Goal: Task Accomplishment & Management: Use online tool/utility

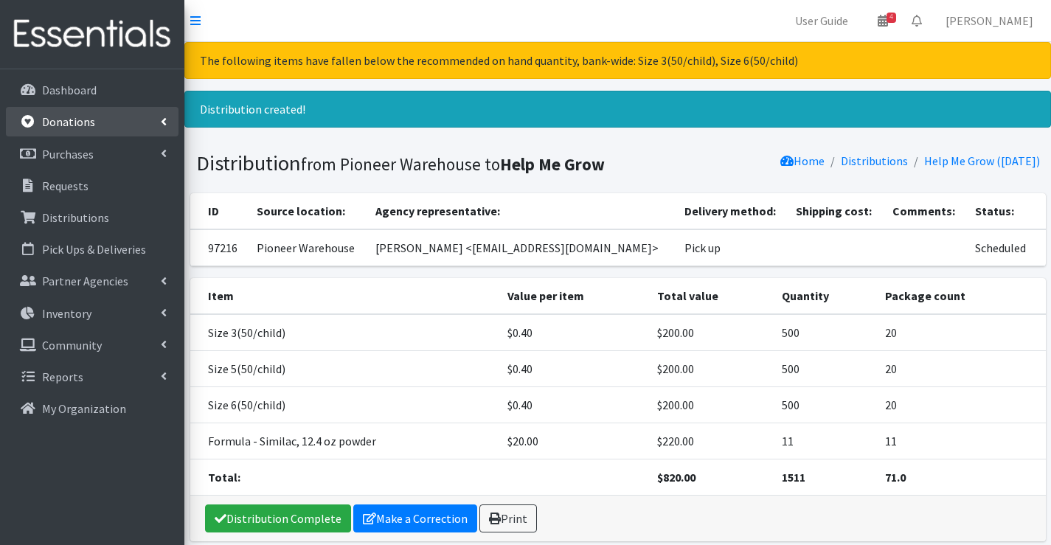
scroll to position [63, 0]
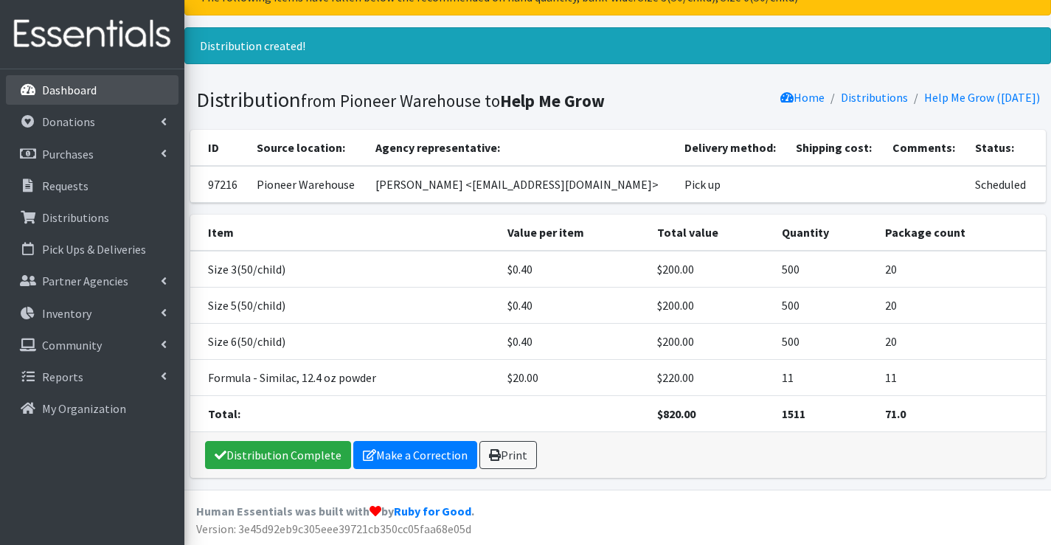
click at [112, 92] on link "Dashboard" at bounding box center [92, 90] width 173 height 30
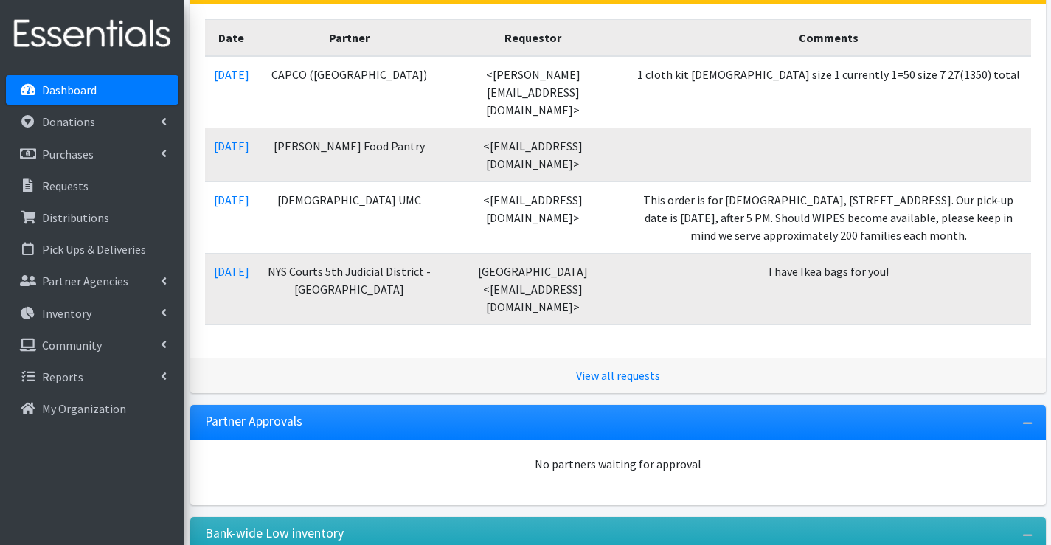
scroll to position [295, 0]
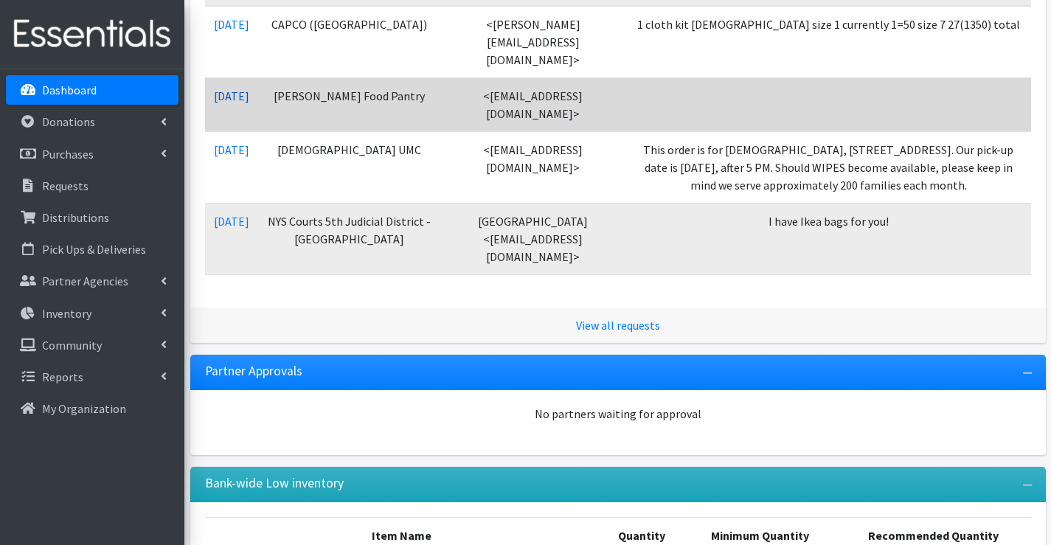
click at [241, 89] on link "[DATE]" at bounding box center [231, 96] width 35 height 15
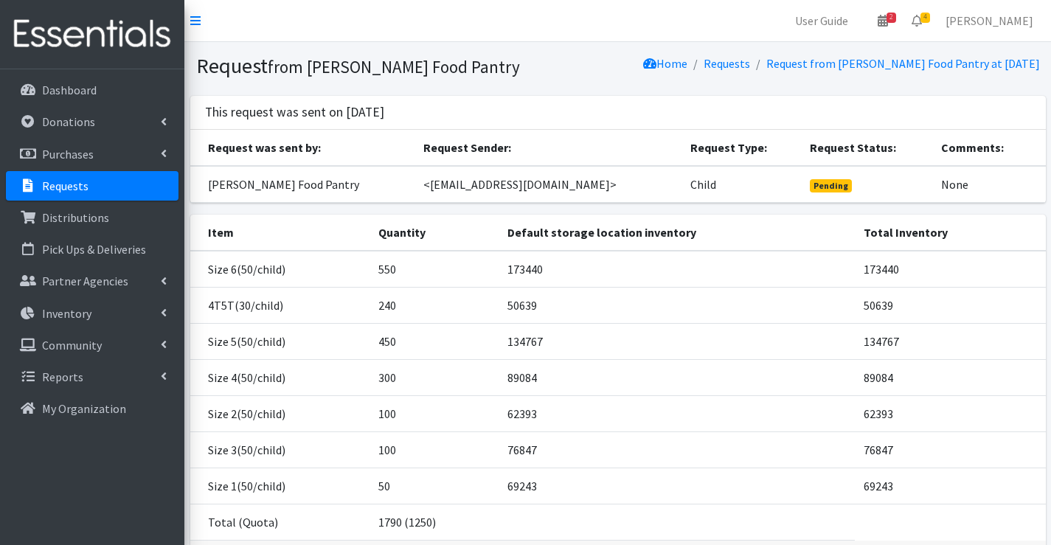
scroll to position [108, 0]
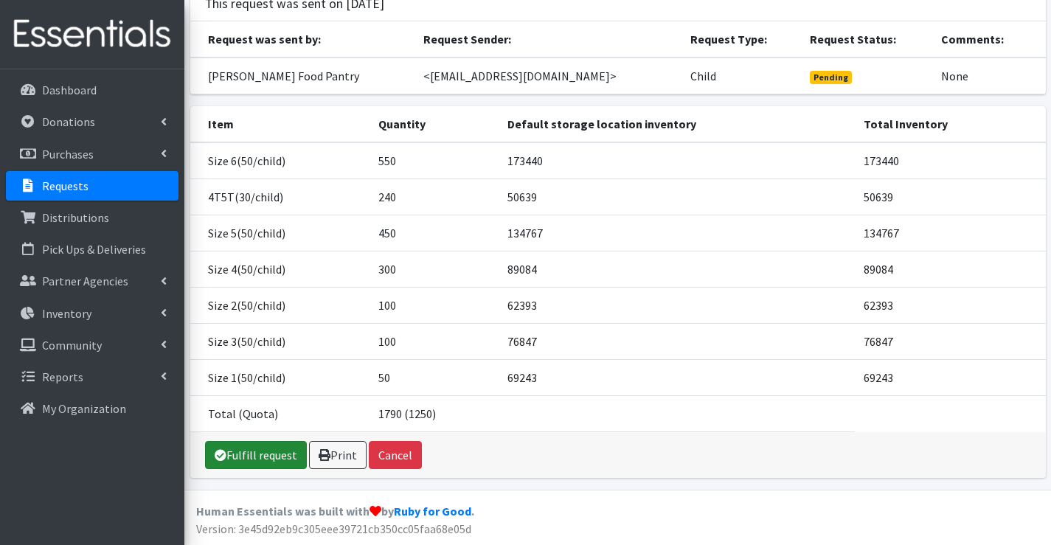
click at [237, 449] on link "Fulfill request" at bounding box center [256, 455] width 102 height 28
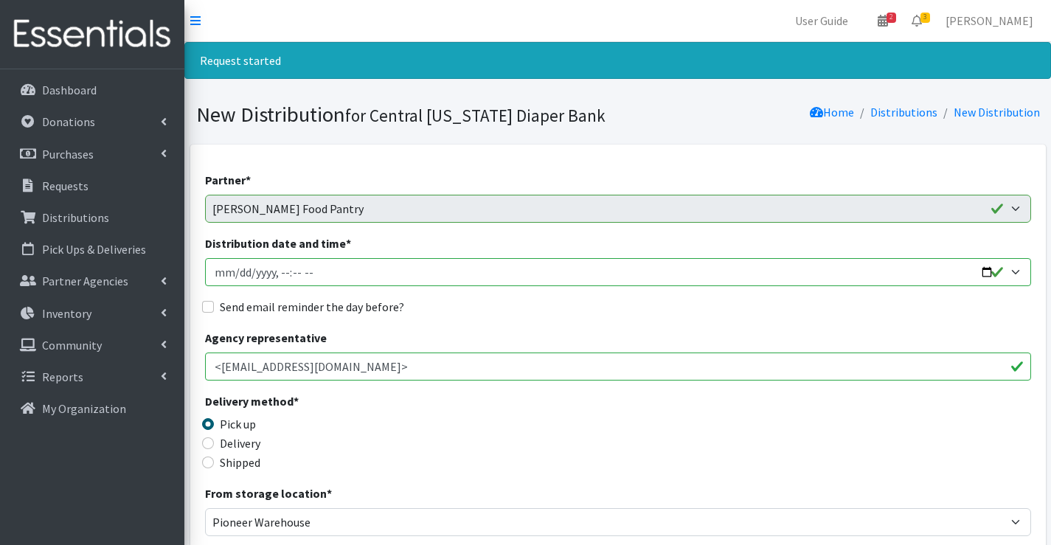
click at [239, 272] on input "Distribution date and time *" at bounding box center [618, 272] width 826 height 28
type input "2025-09-30T07:00"
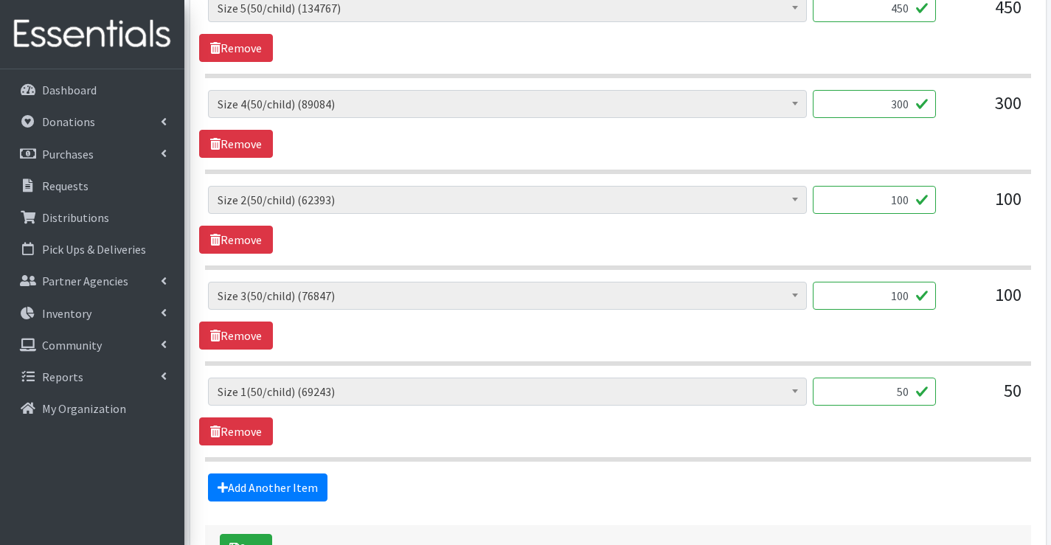
scroll to position [1020, 0]
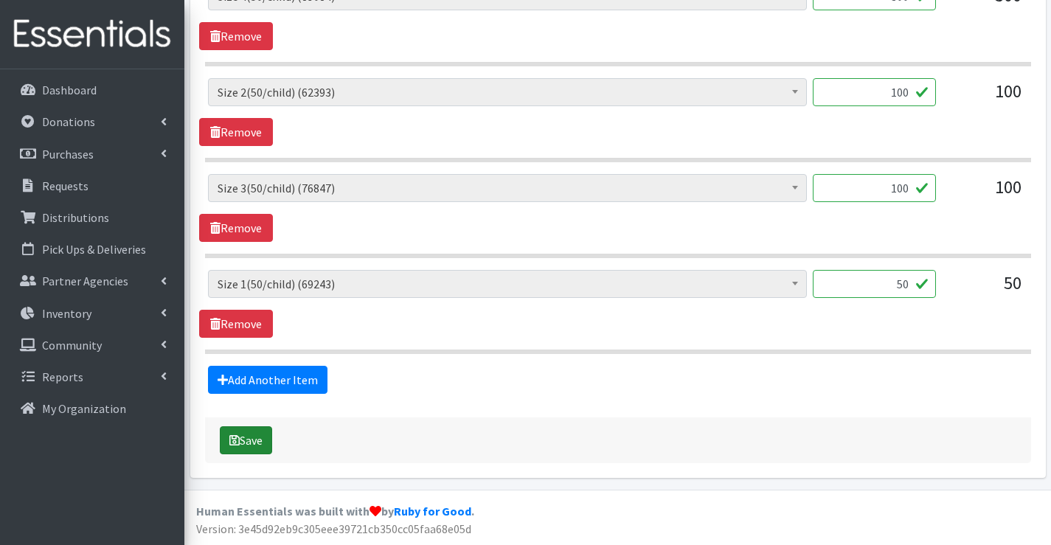
click at [238, 448] on button "Save" at bounding box center [246, 440] width 52 height 28
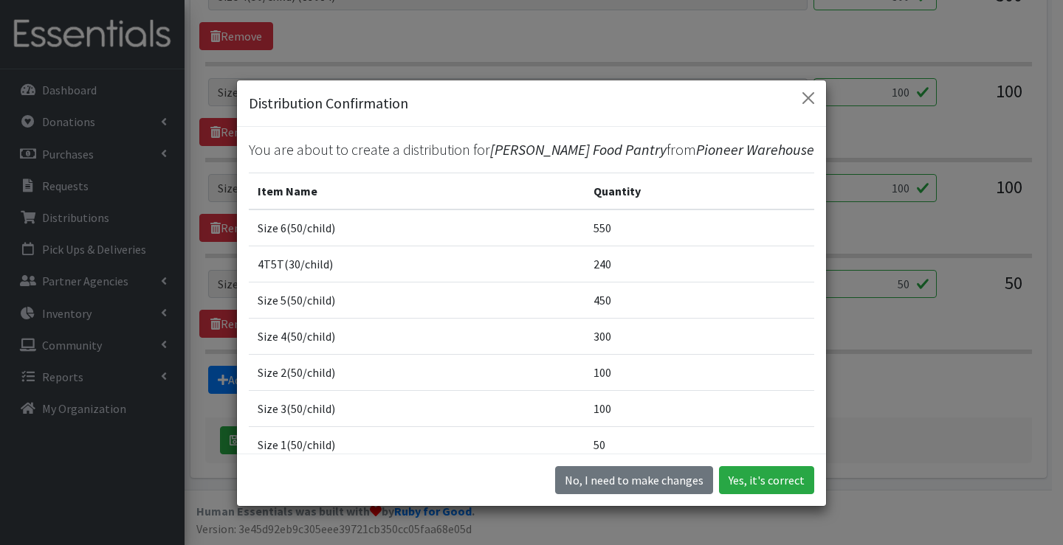
click at [711, 469] on div "No, I need to make changes Yes, it's correct" at bounding box center [531, 480] width 589 height 52
click at [748, 478] on button "Yes, it's correct" at bounding box center [766, 480] width 95 height 28
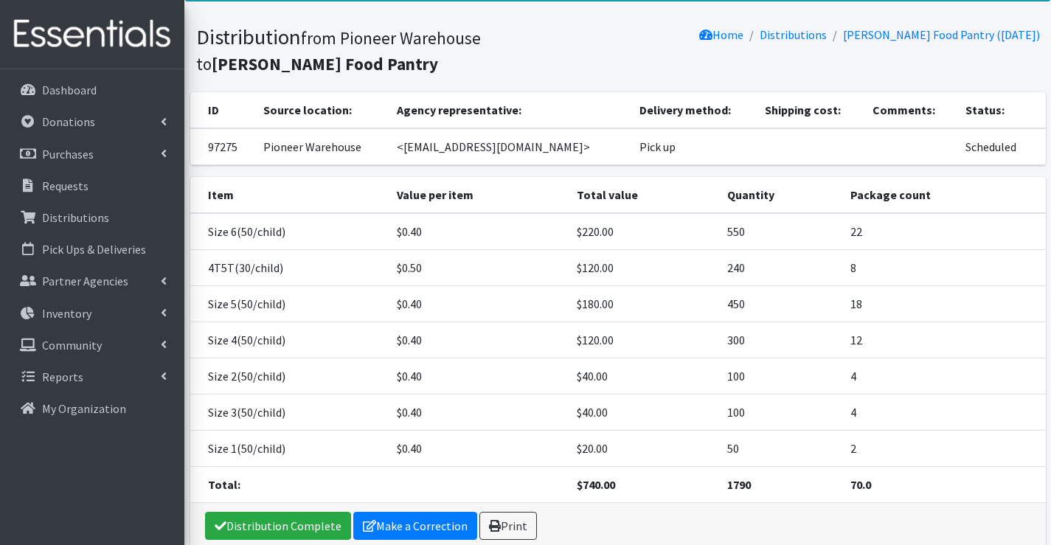
scroll to position [148, 0]
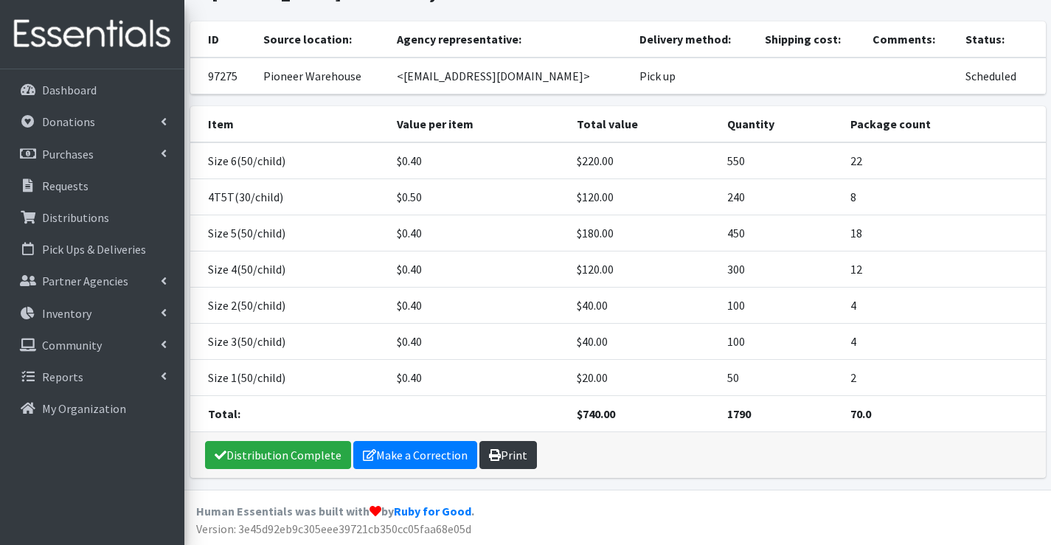
click at [495, 456] on icon at bounding box center [495, 455] width 12 height 12
